Goal: Task Accomplishment & Management: Use online tool/utility

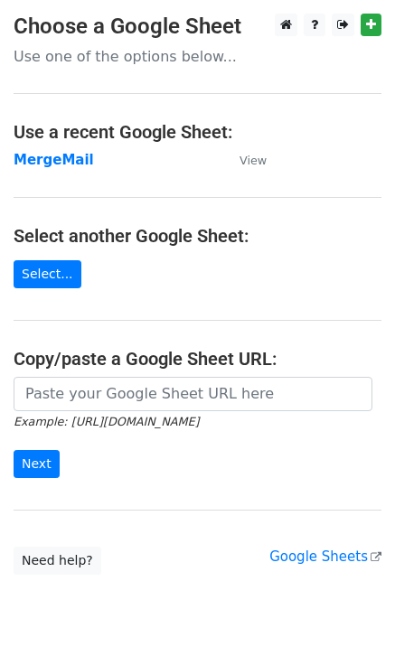
click at [61, 156] on strong "MergeMail" at bounding box center [54, 160] width 80 height 16
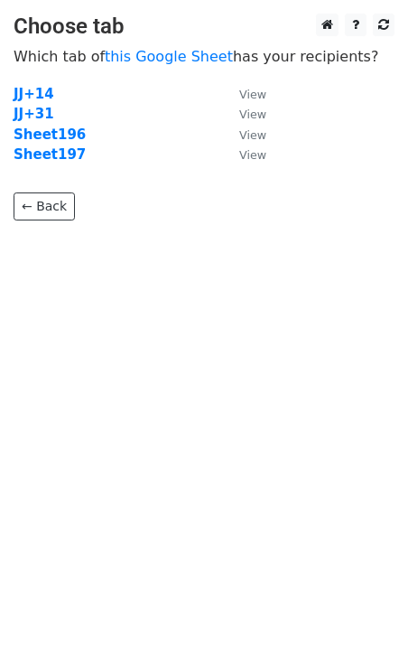
click at [59, 165] on p "← Back" at bounding box center [204, 192] width 381 height 55
click at [59, 160] on strong "Sheet197" at bounding box center [50, 154] width 72 height 16
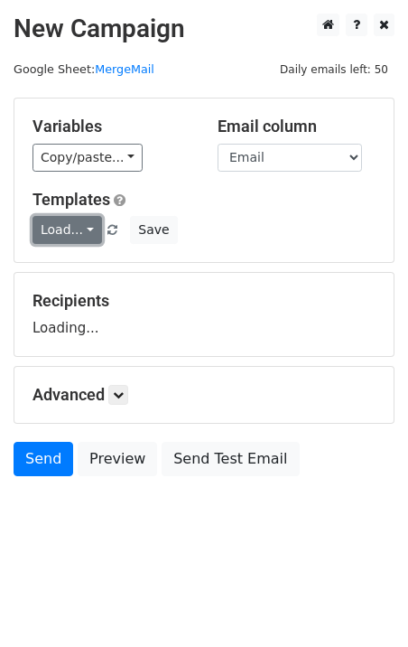
click at [76, 229] on link "Load..." at bounding box center [68, 230] width 70 height 28
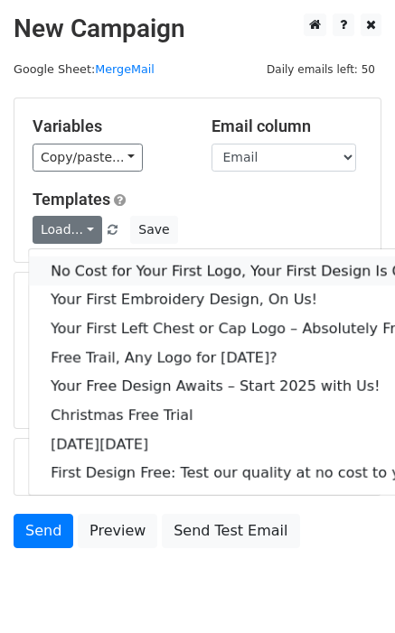
click at [81, 263] on link "No Cost for Your First Logo, Your First Design Is On Us!" at bounding box center [246, 271] width 434 height 29
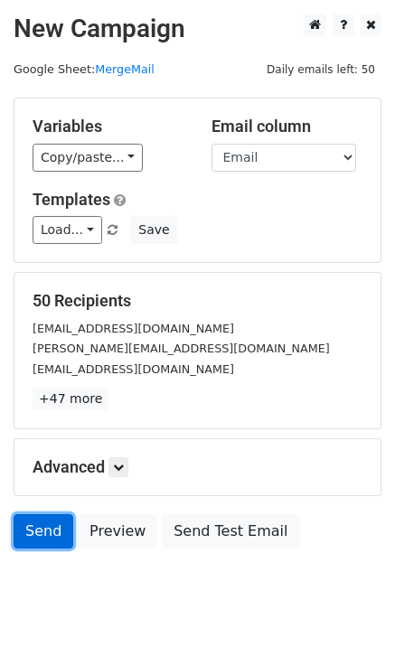
click at [46, 539] on link "Send" at bounding box center [44, 531] width 60 height 34
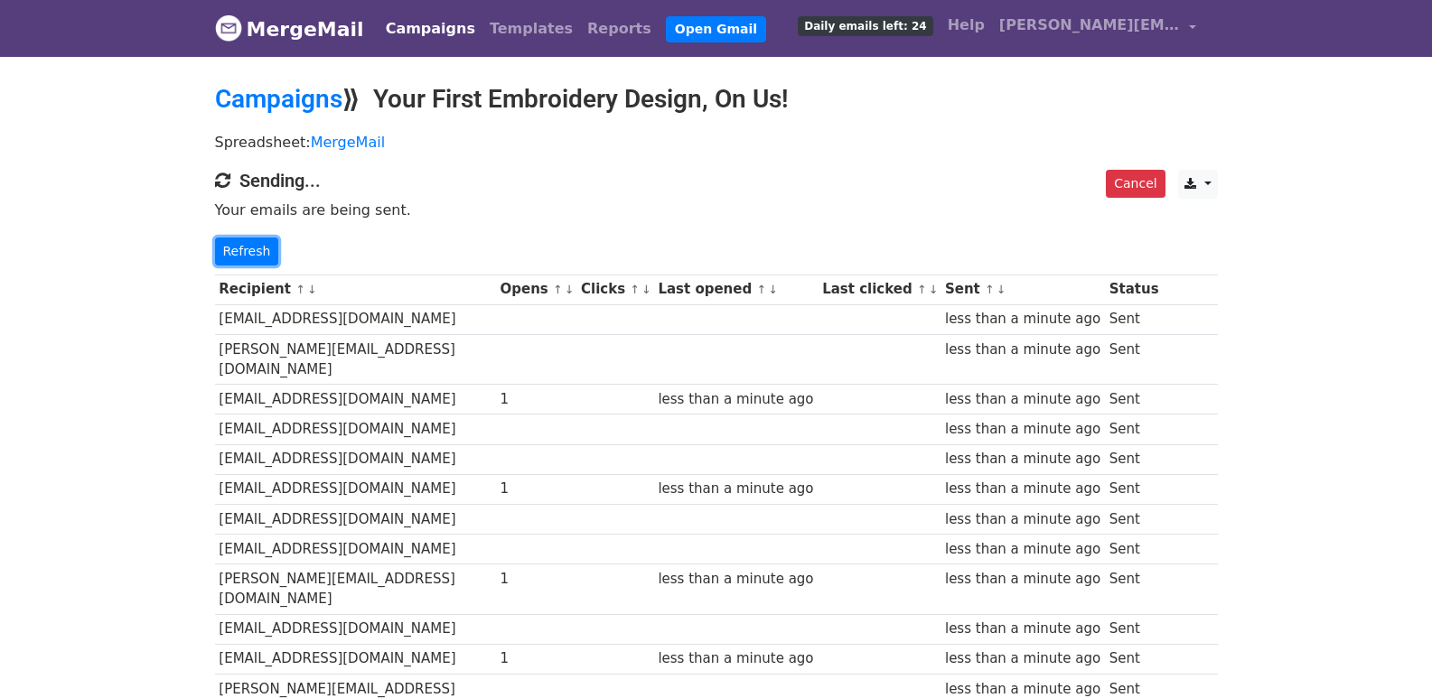
click at [257, 248] on link "Refresh" at bounding box center [247, 252] width 64 height 28
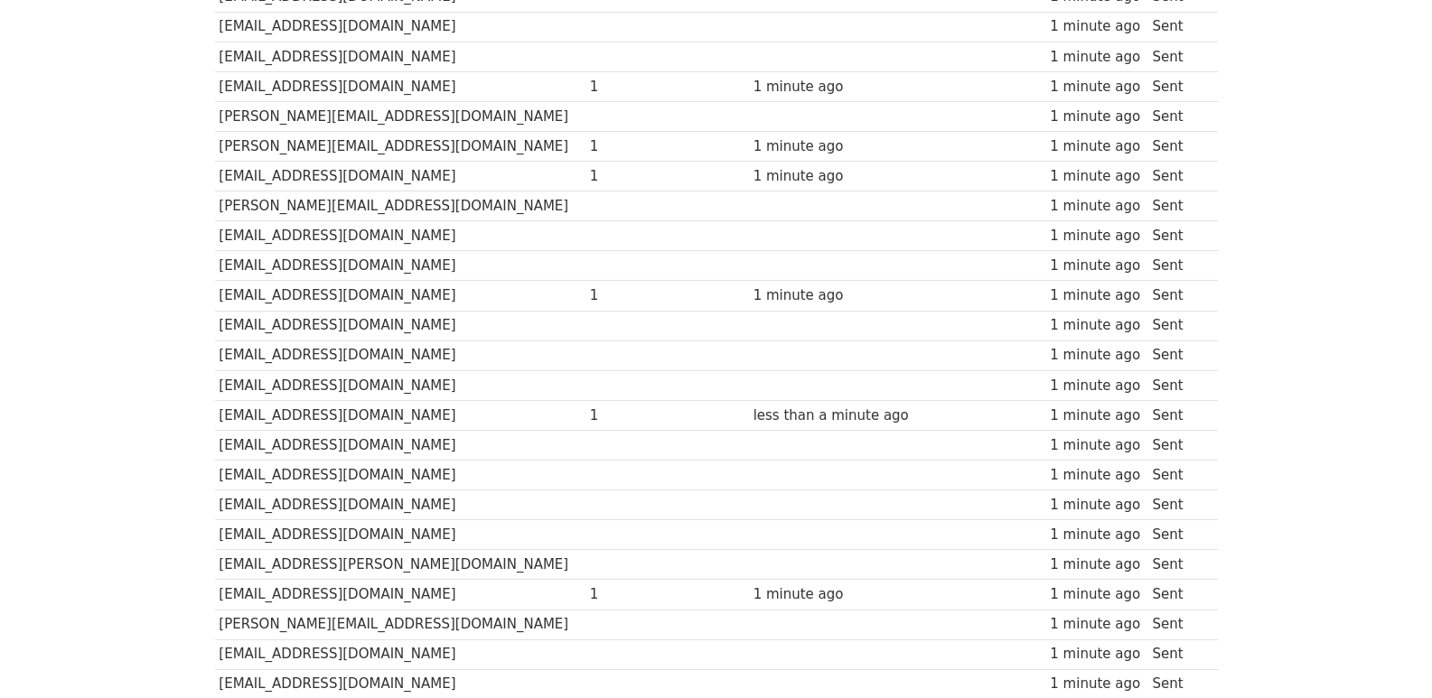
scroll to position [1258, 0]
